Goal: Transaction & Acquisition: Purchase product/service

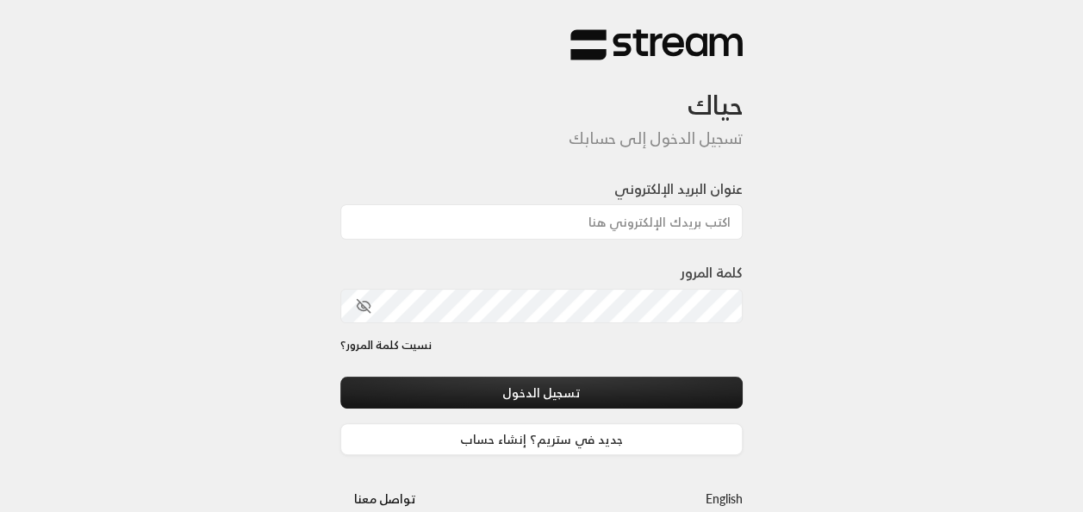
click at [444, 367] on div at bounding box center [589, 421] width 353 height 196
click at [586, 220] on input "عنوان البريد الإلكتروني" at bounding box center [541, 221] width 403 height 35
type input "[EMAIL_ADDRESS][DOMAIN_NAME]"
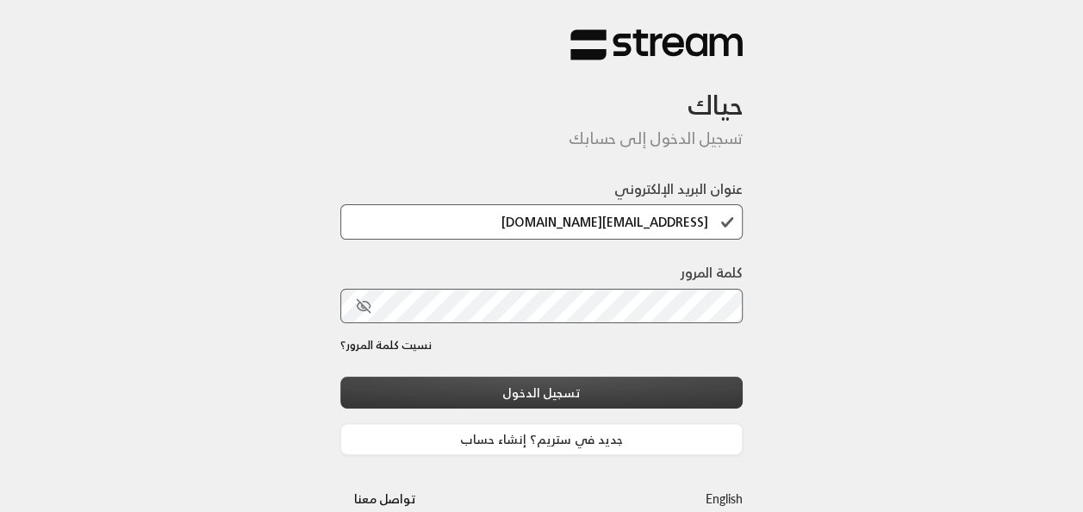
click at [605, 397] on button "تسجيل الدخول" at bounding box center [541, 392] width 403 height 32
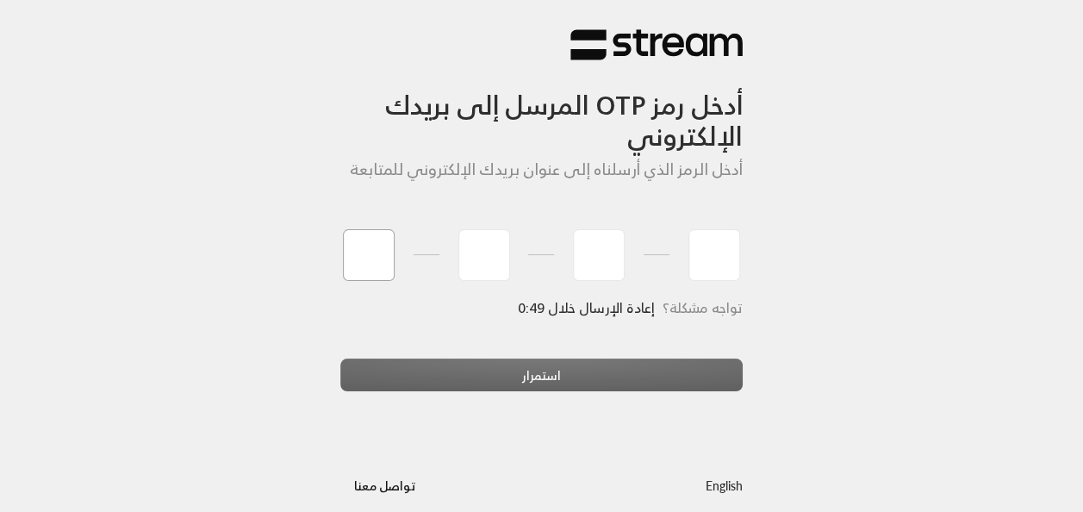
type input "1"
type input "3"
type input "1"
type input "3"
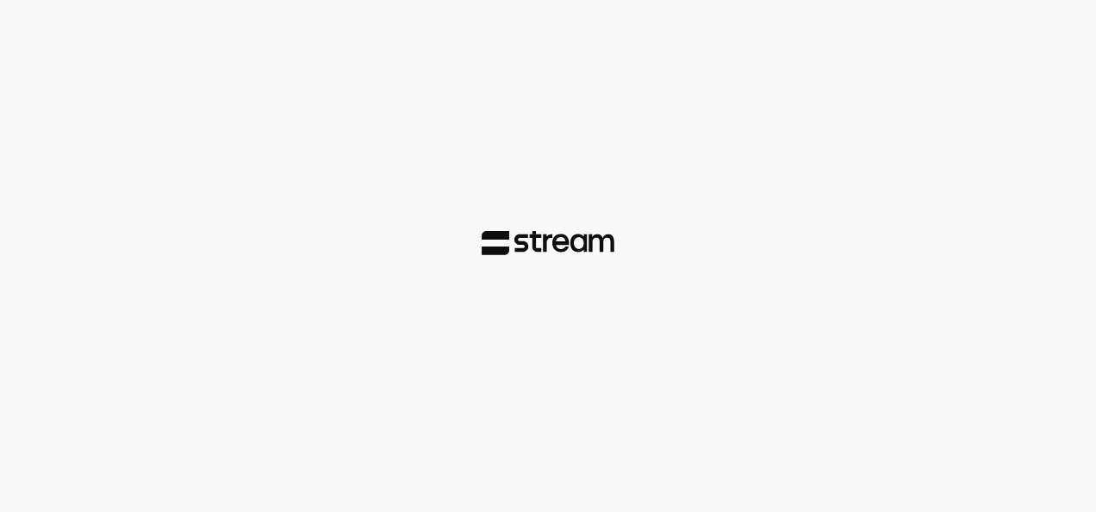
click at [550, 367] on div at bounding box center [548, 256] width 1096 height 512
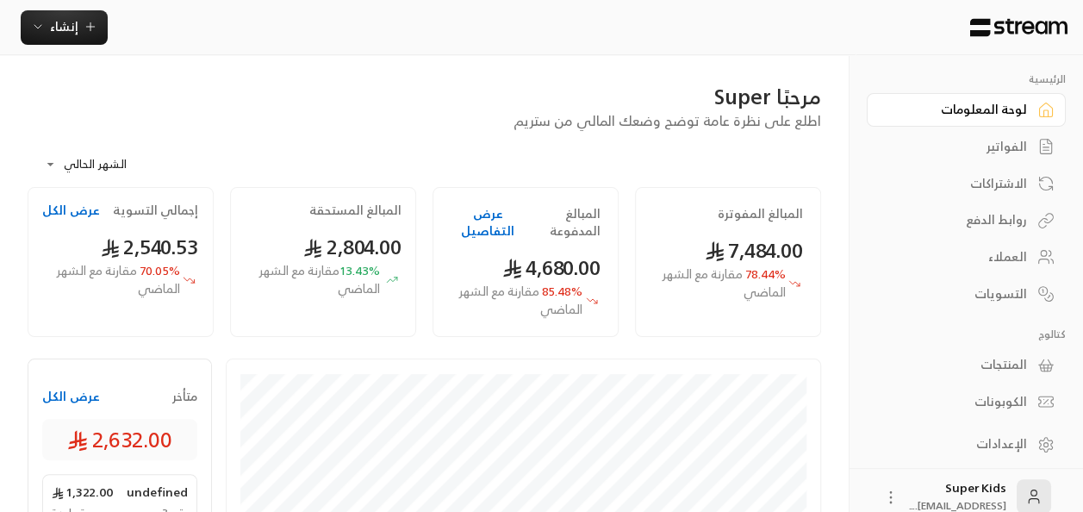
click at [1002, 141] on div "الفواتير" at bounding box center [957, 146] width 139 height 17
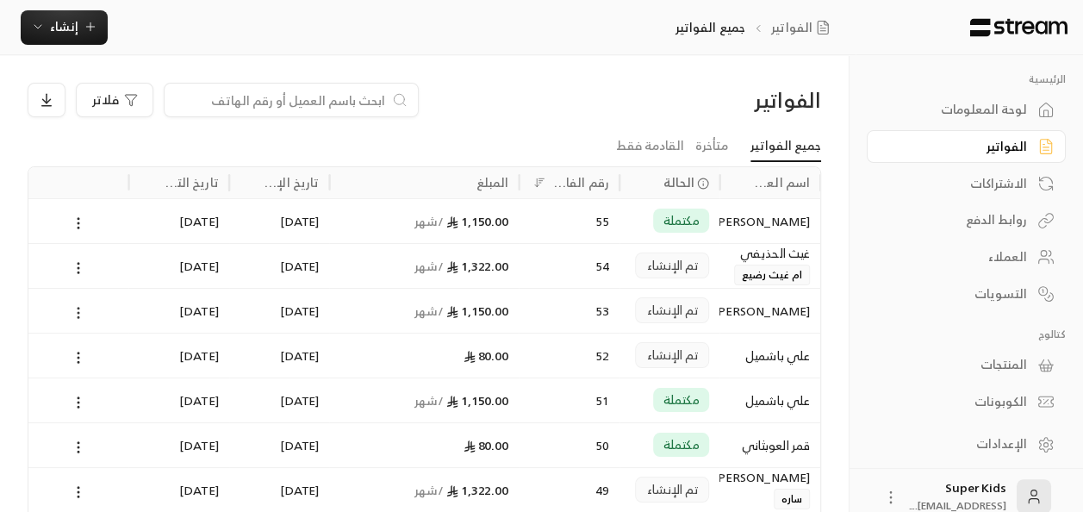
click at [75, 308] on icon at bounding box center [79, 313] width 16 height 16
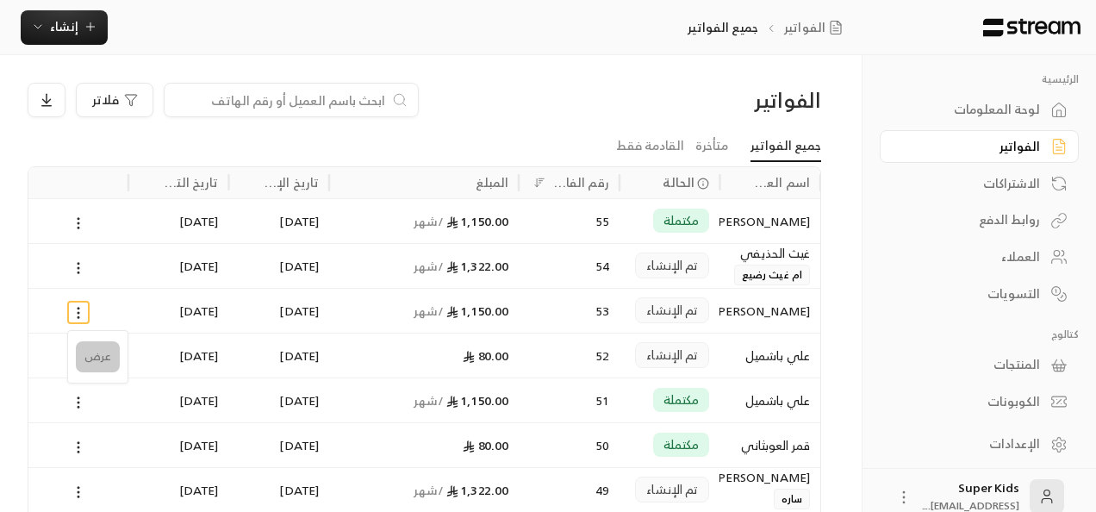
click at [105, 362] on li "عرض" at bounding box center [98, 356] width 44 height 31
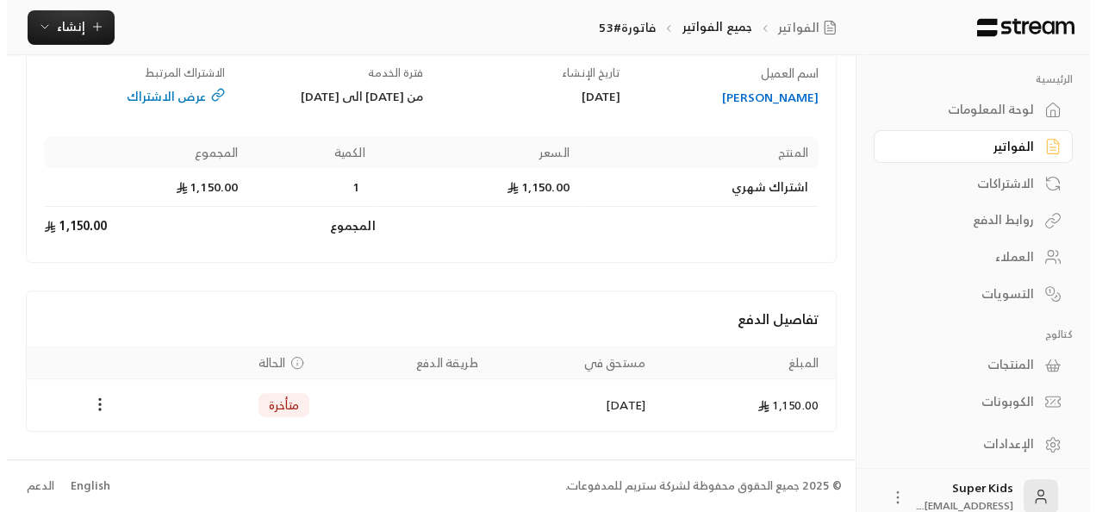
scroll to position [163, 0]
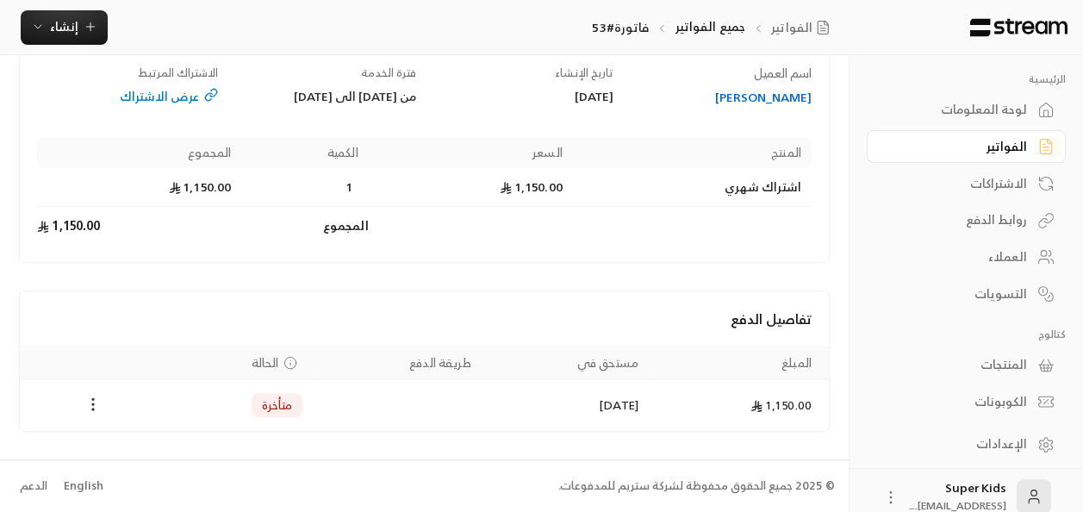
click at [90, 405] on icon "Payments" at bounding box center [92, 403] width 17 height 17
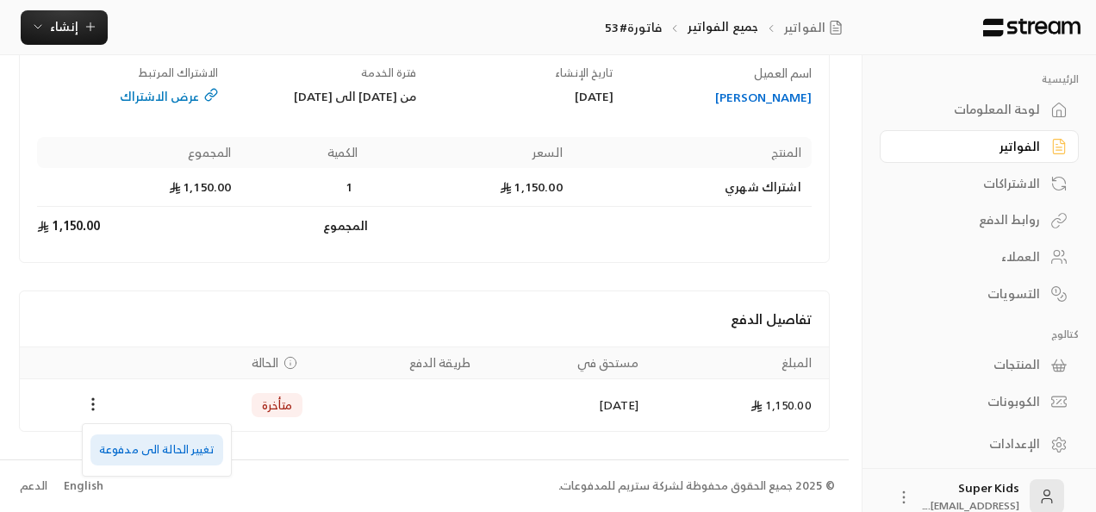
click at [179, 455] on li "تغيير الحالة الى مدفوعة" at bounding box center [156, 449] width 133 height 31
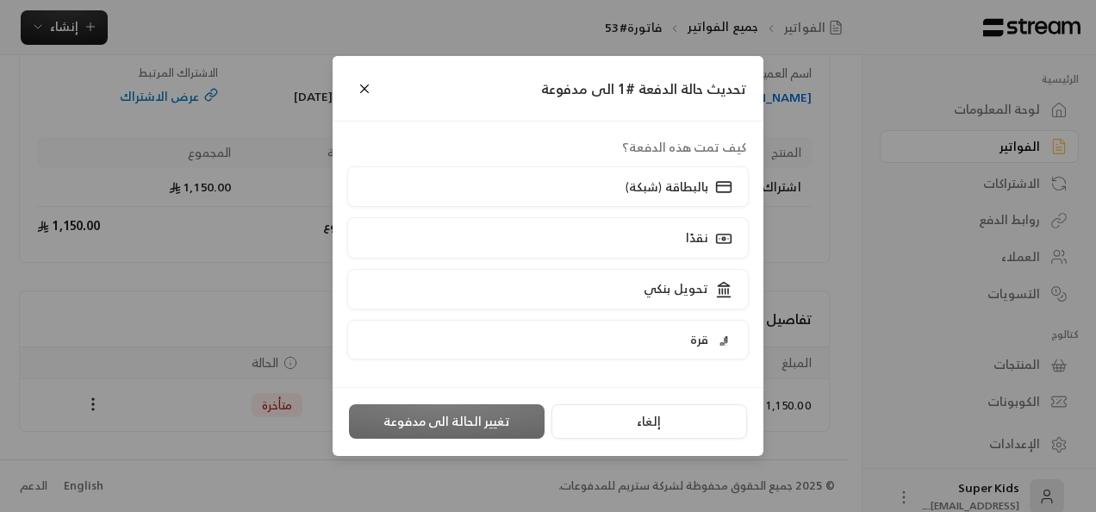
scroll to position [146, 0]
click at [652, 237] on label "نقدًا" at bounding box center [548, 237] width 402 height 40
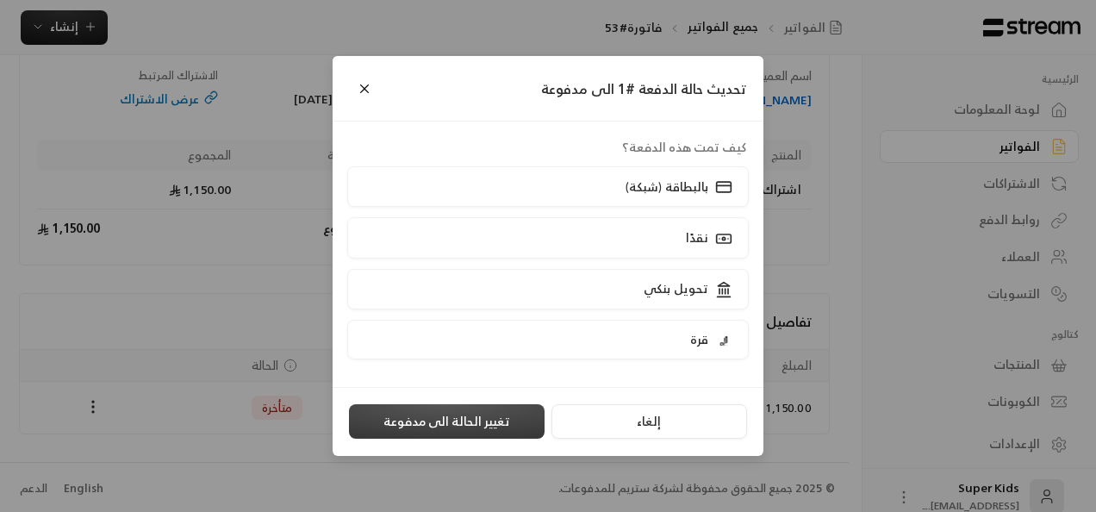
click at [463, 419] on button "تغيير الحالة الى مدفوعة" at bounding box center [447, 421] width 196 height 34
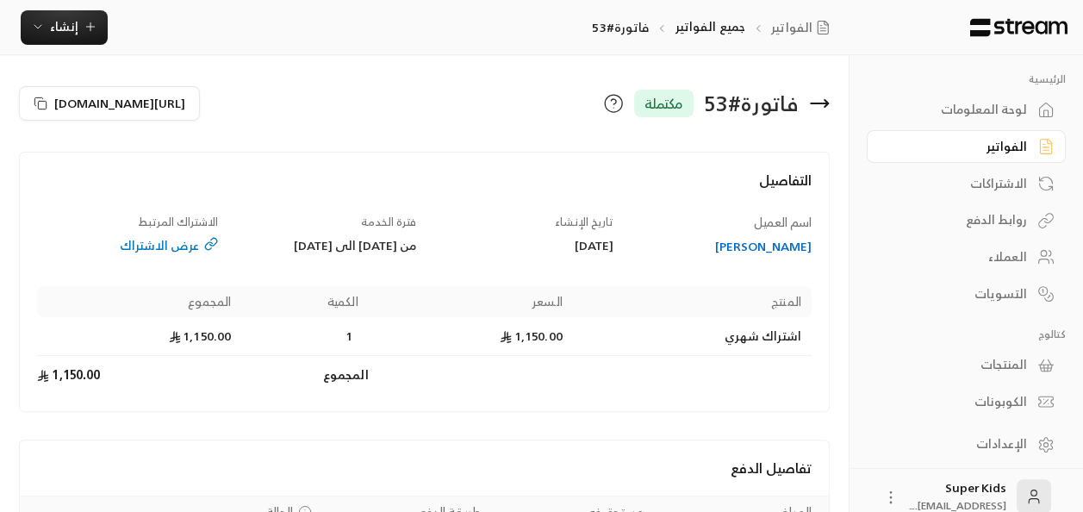
click at [1003, 105] on div "لوحة المعلومات" at bounding box center [957, 109] width 139 height 17
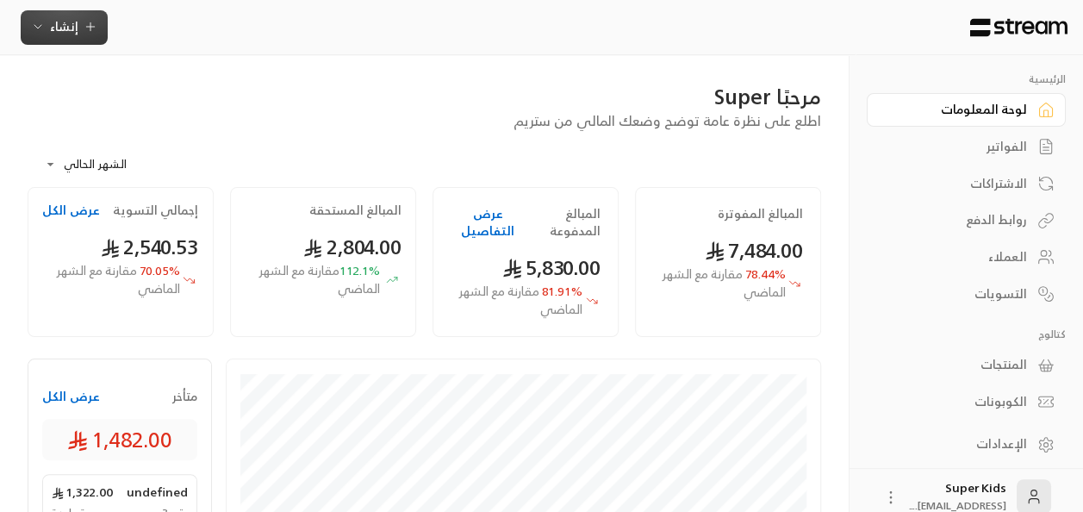
click at [54, 24] on span "إنشاء" at bounding box center [64, 27] width 28 height 22
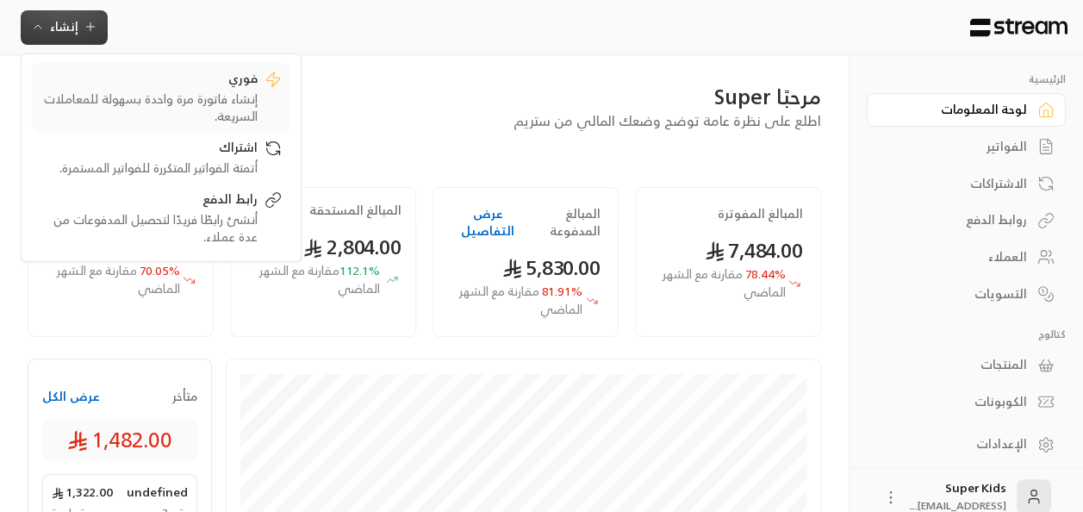
click at [244, 91] on div "إنشاء فاتورة مرة واحدة بسهولة للمعاملات السريعة." at bounding box center [148, 107] width 217 height 34
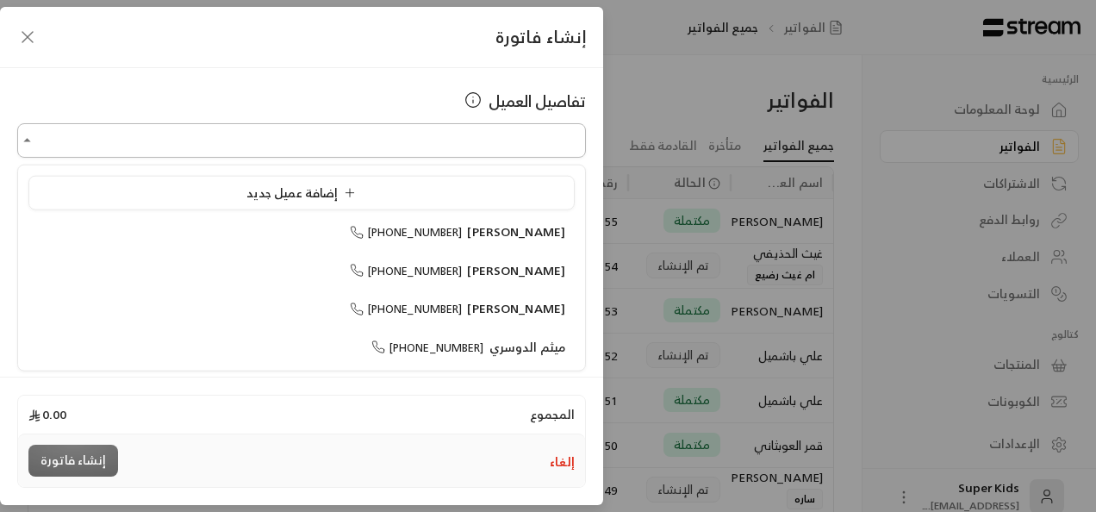
click at [483, 152] on input "اختر العميل" at bounding box center [301, 141] width 569 height 30
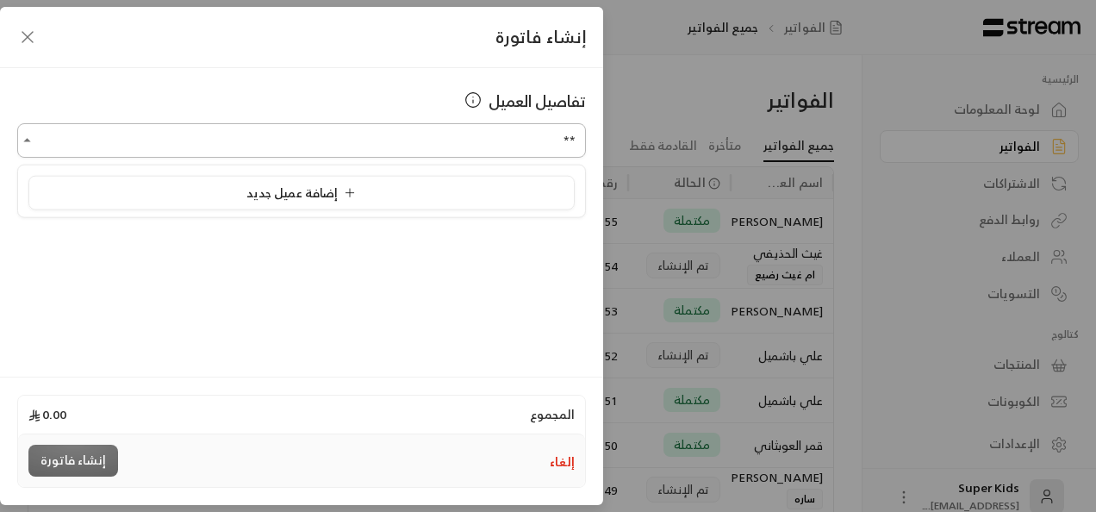
type input "*"
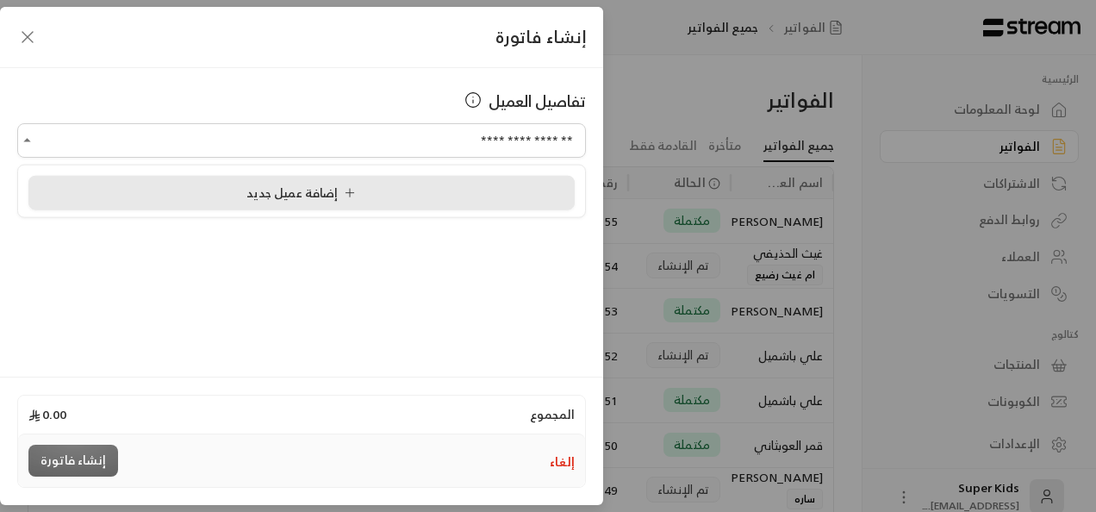
click at [356, 186] on span "إضافة عميل جديد" at bounding box center [304, 192] width 116 height 22
type input "**********"
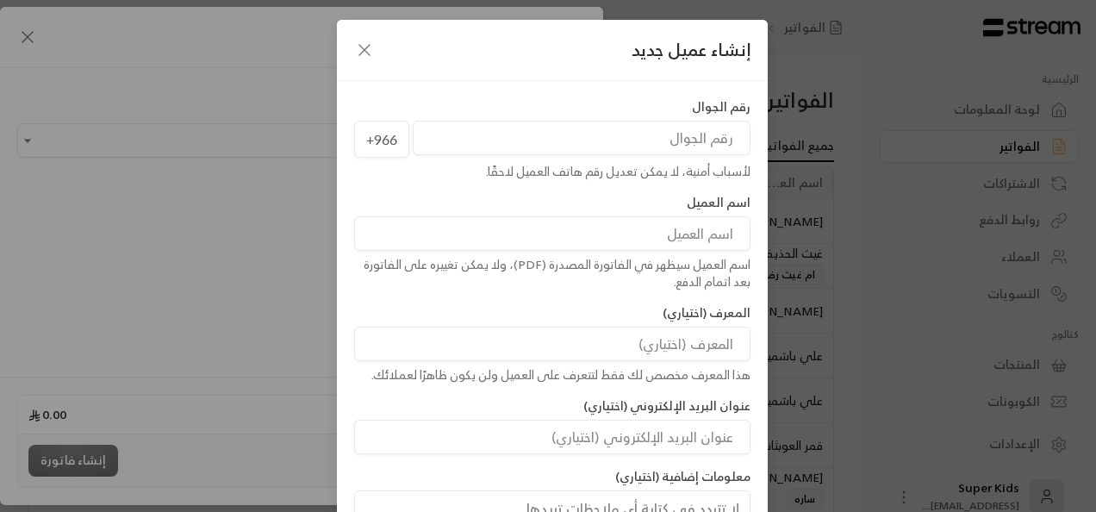
paste input "506626639"
type input "506626639"
click at [717, 240] on input at bounding box center [552, 233] width 396 height 34
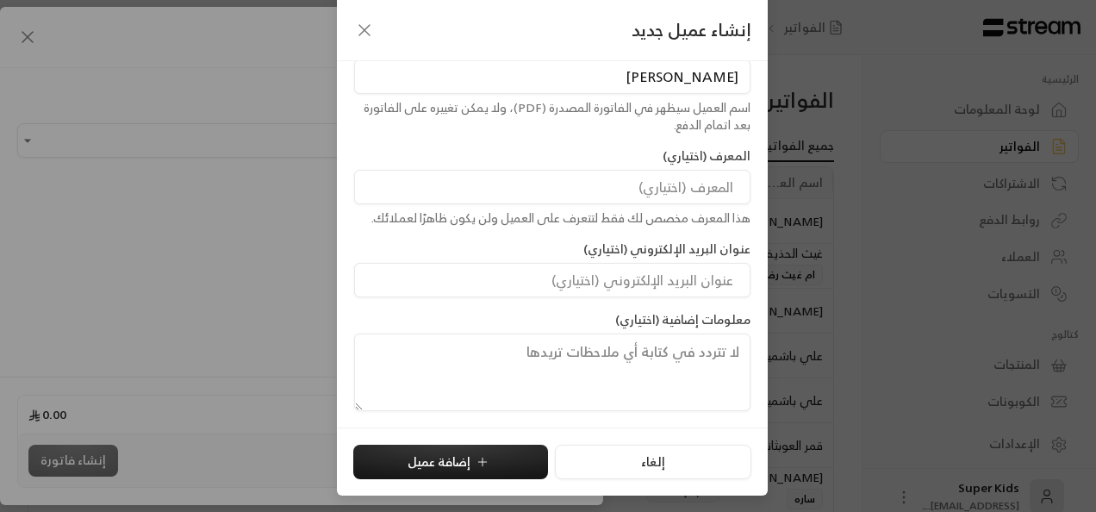
scroll to position [139, 0]
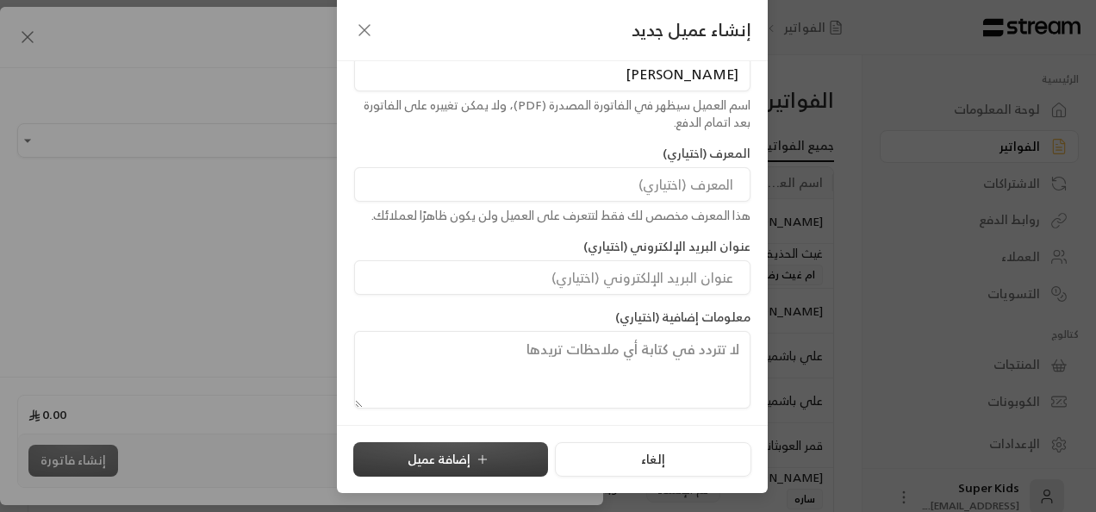
type input "عبدالعزيز الدوسري"
click at [463, 463] on button "إضافة عميل" at bounding box center [450, 459] width 195 height 34
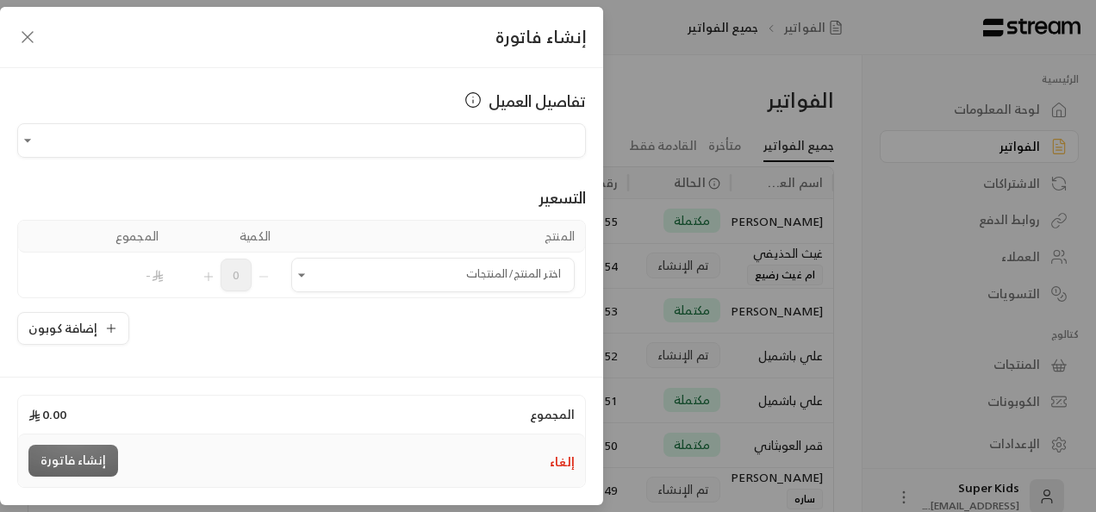
type input "**********"
click at [310, 276] on icon "Open" at bounding box center [301, 274] width 17 height 17
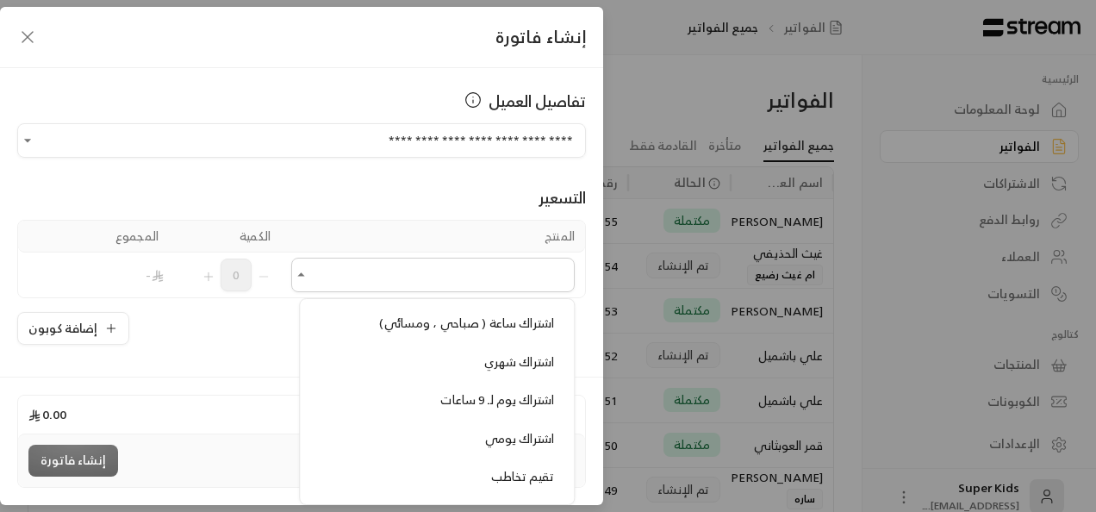
scroll to position [110, 0]
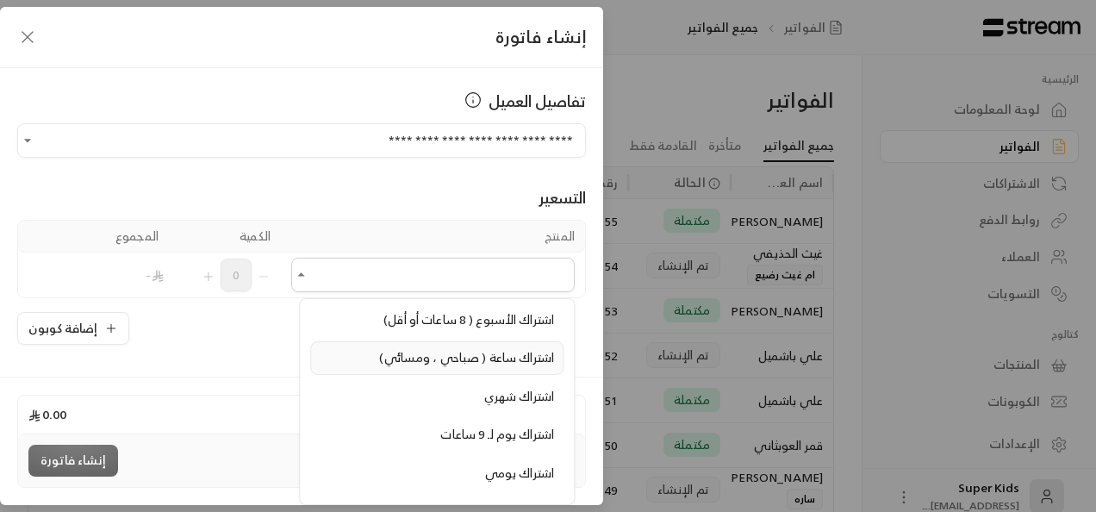
click at [405, 354] on span "اشتراك ساعة ( صباحي ، ومسائي)" at bounding box center [467, 357] width 175 height 22
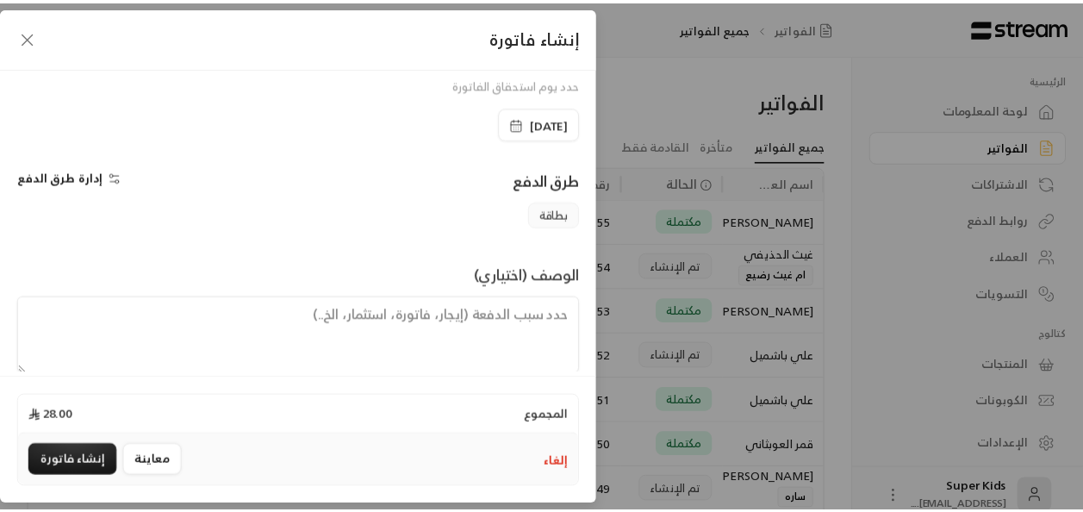
scroll to position [396, 0]
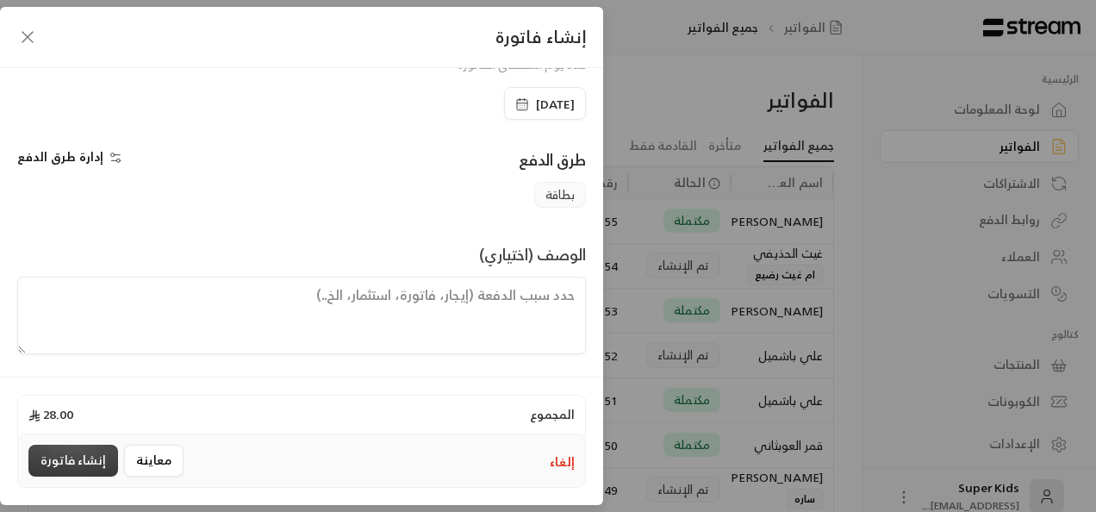
click at [82, 458] on button "إنشاء فاتورة" at bounding box center [73, 460] width 90 height 32
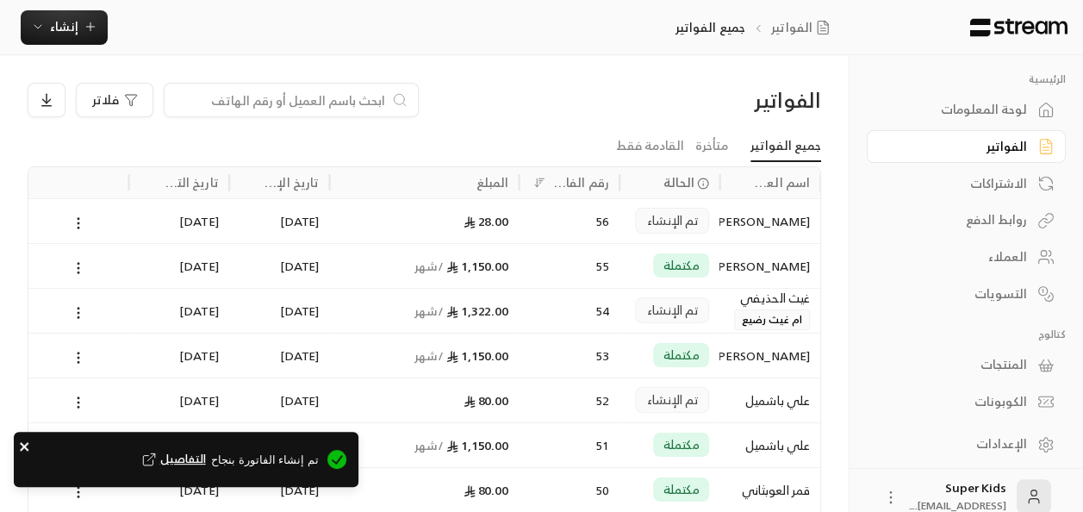
click at [23, 444] on icon "close" at bounding box center [24, 446] width 9 height 9
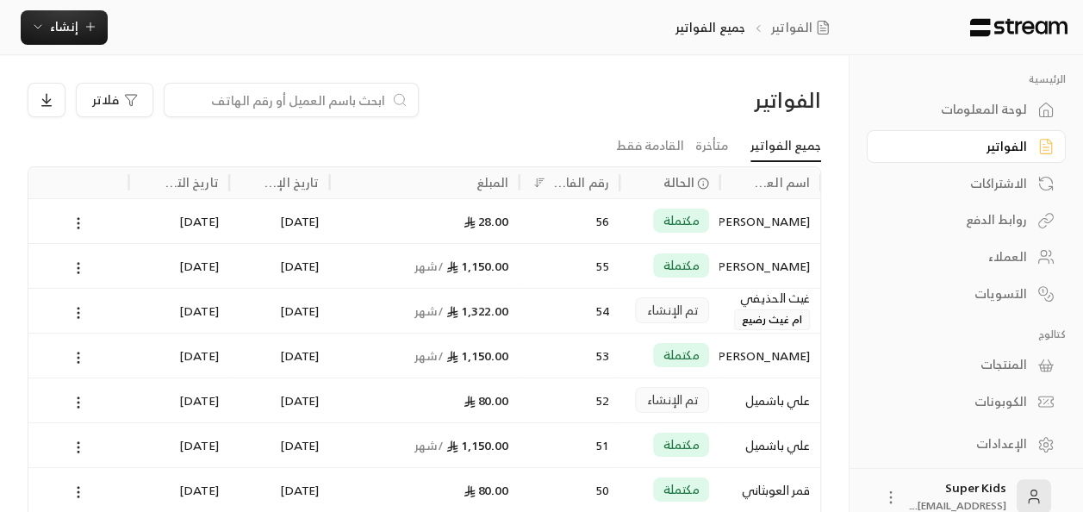
click at [1004, 114] on div "لوحة المعلومات" at bounding box center [957, 109] width 139 height 17
